Goal: Information Seeking & Learning: Learn about a topic

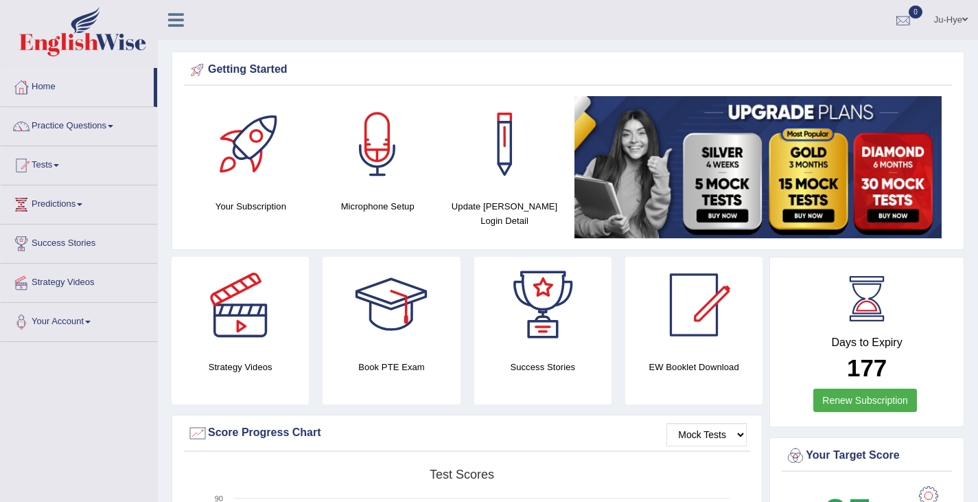
click at [907, 15] on div at bounding box center [903, 20] width 21 height 21
click at [583, 34] on ul "Ju-Hye Toggle navigation Username: 0466609749 Access Type: Online Subscription:…" at bounding box center [691, 19] width 575 height 39
click at [56, 154] on link "Tests" at bounding box center [79, 163] width 157 height 34
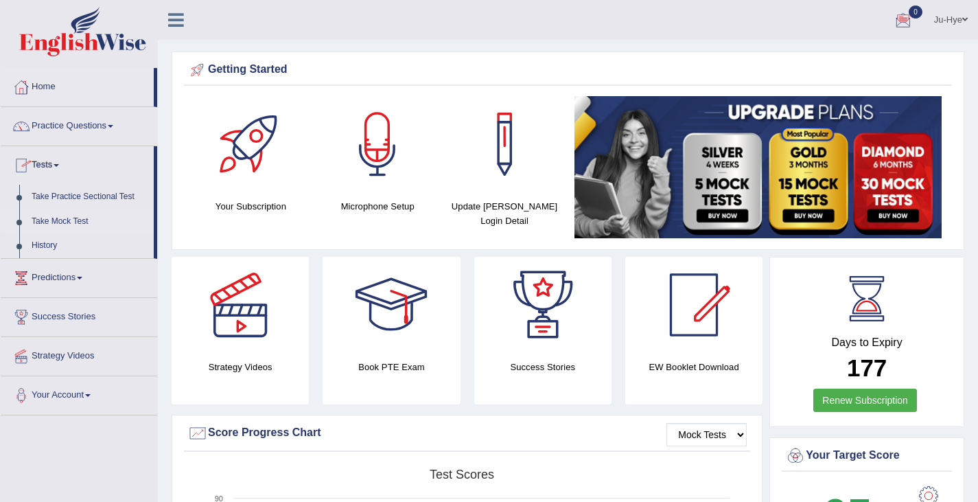
click at [77, 218] on link "Take Mock Test" at bounding box center [89, 221] width 128 height 25
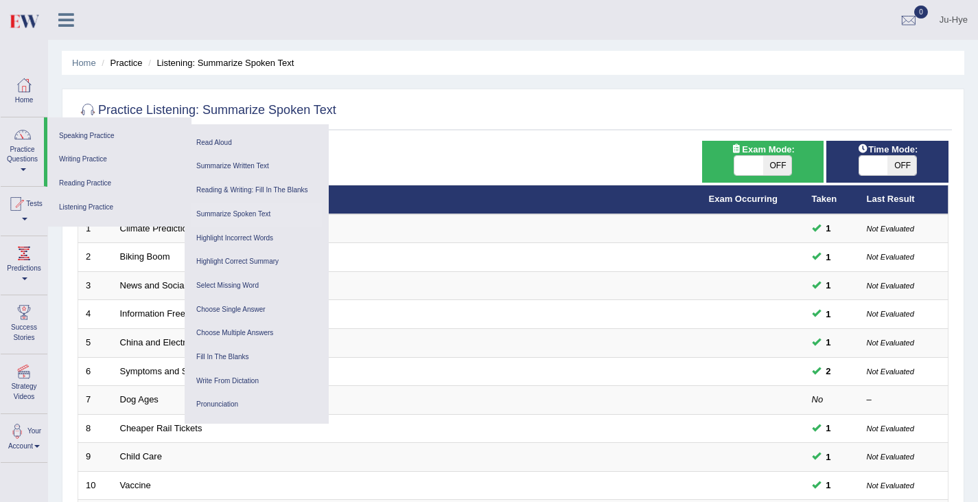
click at [416, 115] on div at bounding box center [513, 111] width 871 height 28
click at [9, 163] on link "Practice Questions" at bounding box center [22, 149] width 43 height 65
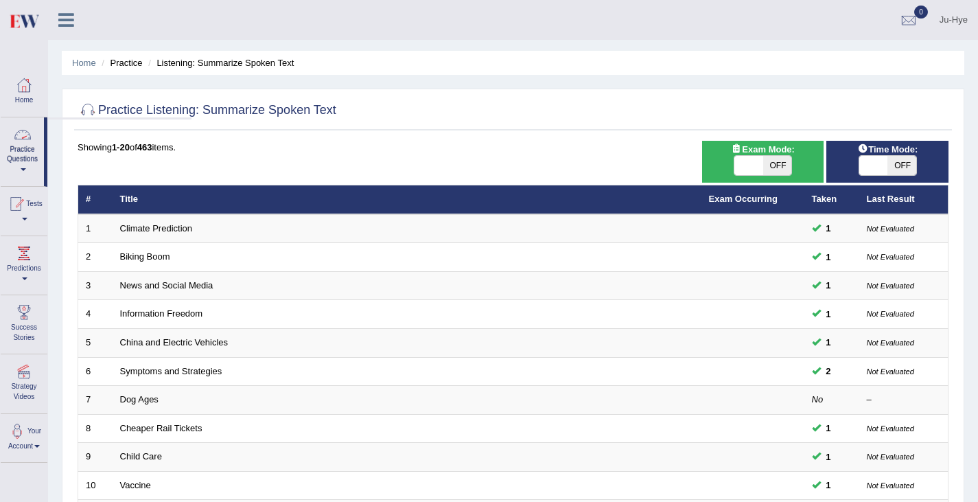
click at [27, 216] on link "Tests" at bounding box center [24, 209] width 47 height 45
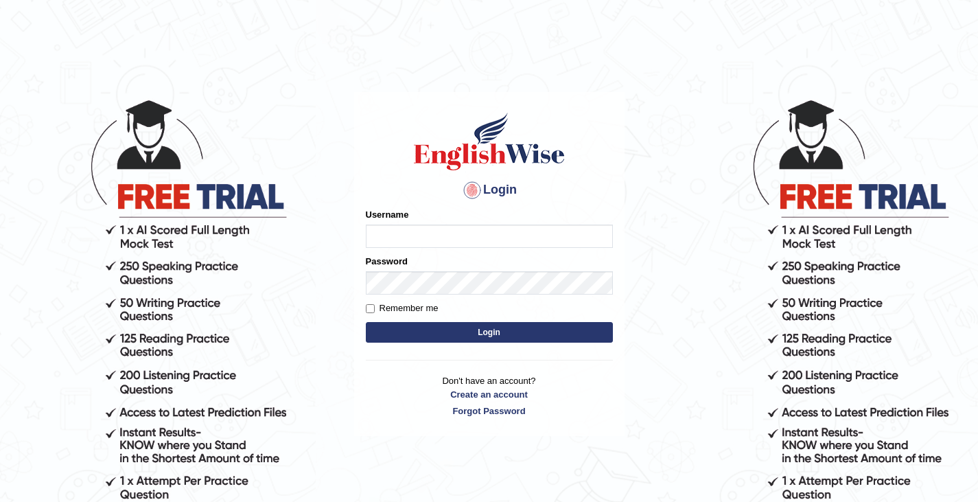
type input "0466609749"
click at [485, 332] on button "Login" at bounding box center [489, 332] width 247 height 21
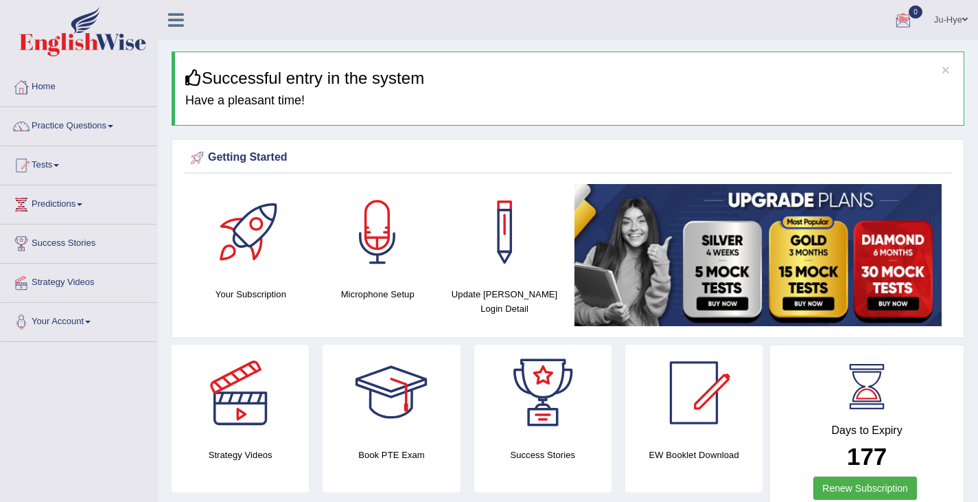
click at [894, 22] on div at bounding box center [903, 20] width 21 height 21
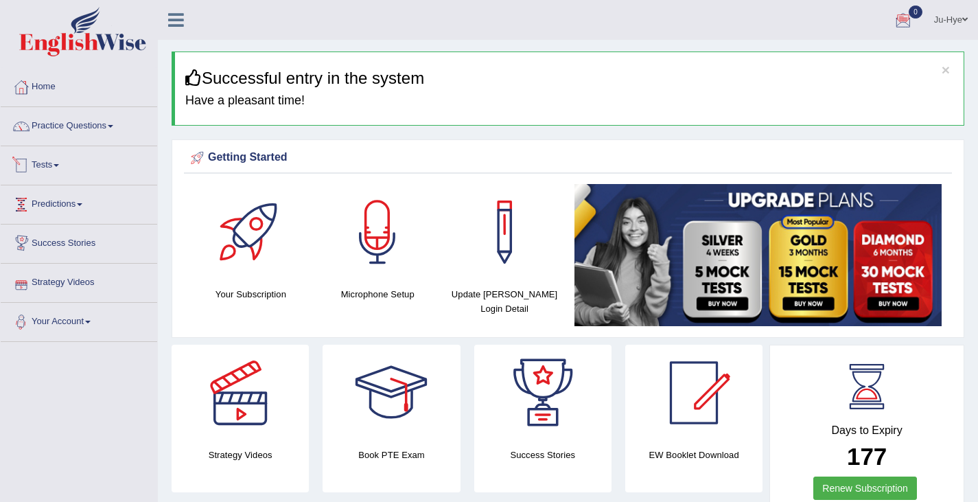
click at [42, 166] on link "Tests" at bounding box center [79, 163] width 157 height 34
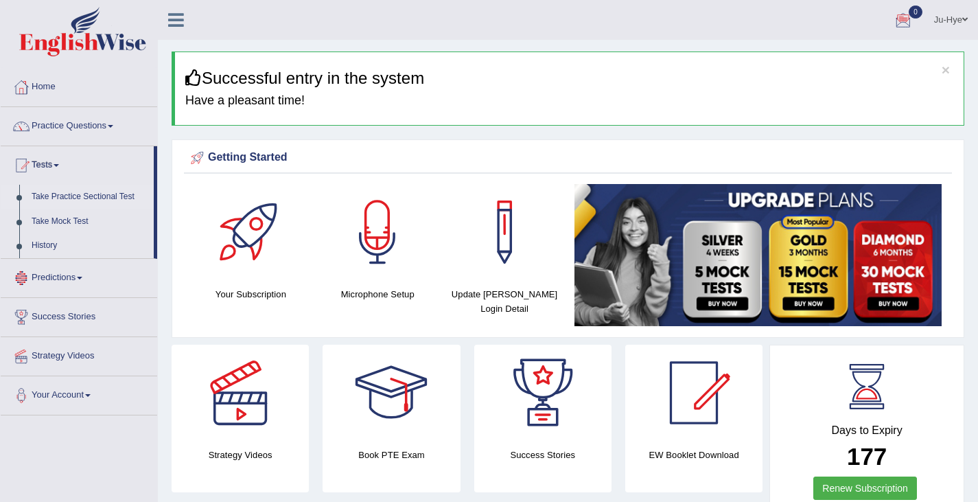
click at [106, 192] on link "Take Practice Sectional Test" at bounding box center [89, 197] width 128 height 25
